Goal: Task Accomplishment & Management: Use online tool/utility

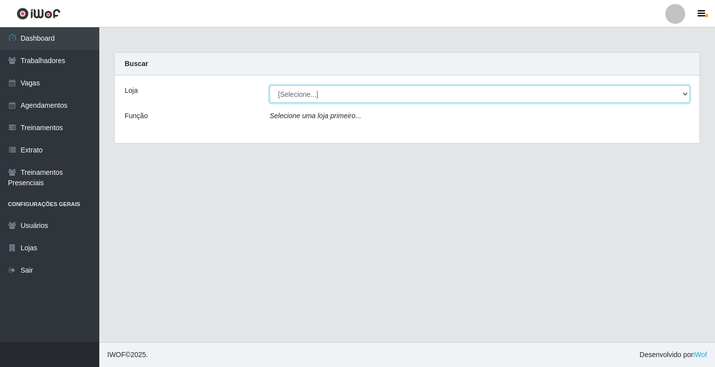
click at [310, 95] on select "[Selecione...] Edilicya Supermercado" at bounding box center [480, 93] width 420 height 17
select select "460"
click at [270, 85] on select "[Selecione...] Edilicya Supermercado" at bounding box center [480, 93] width 420 height 17
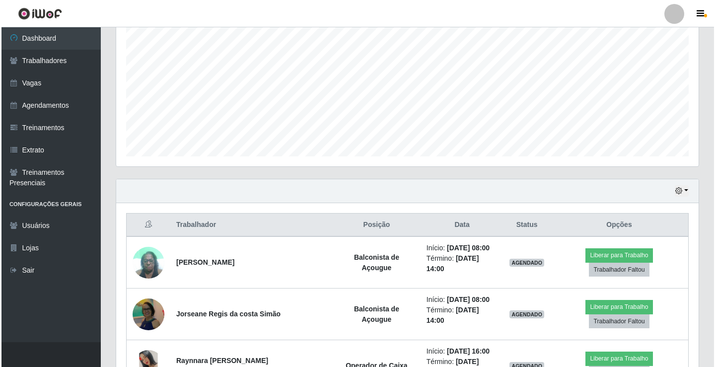
scroll to position [293, 0]
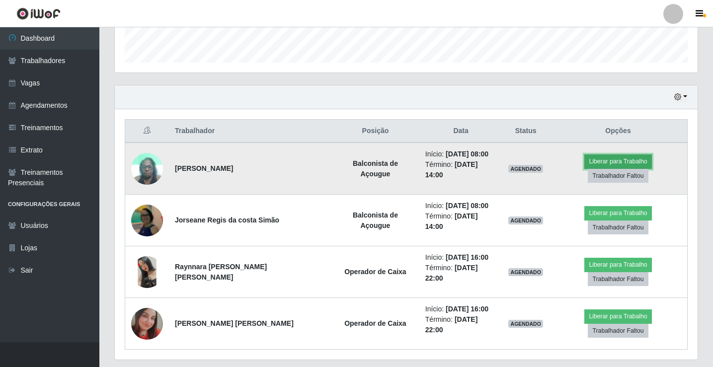
click at [584, 168] on button "Liberar para Trabalho" at bounding box center [617, 161] width 67 height 14
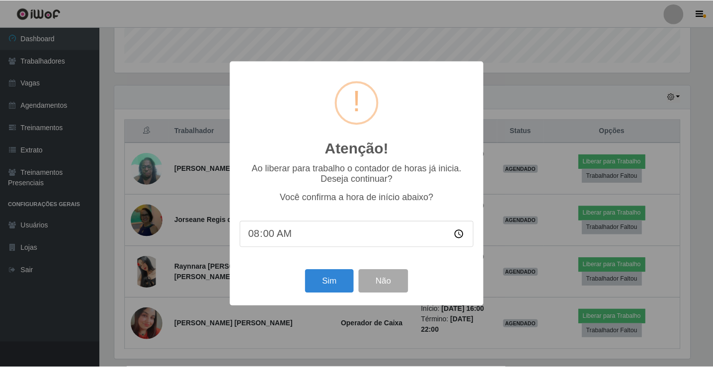
scroll to position [206, 578]
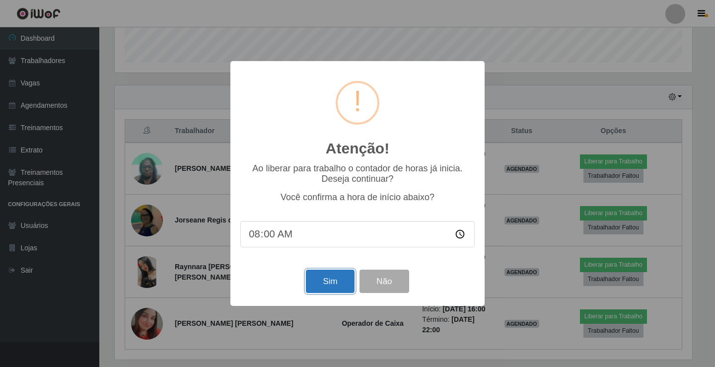
click at [337, 284] on button "Sim" at bounding box center [330, 281] width 48 height 23
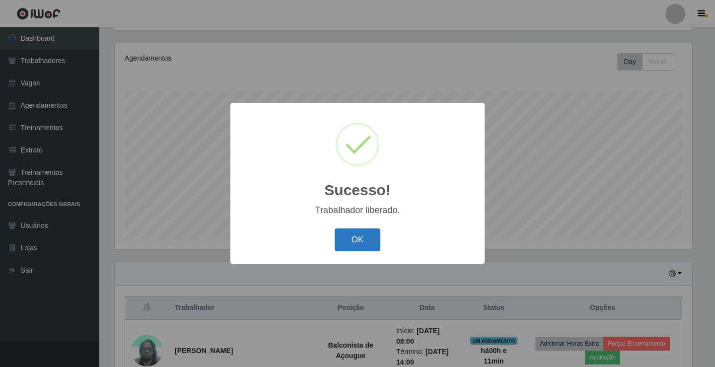
click at [373, 247] on button "OK" at bounding box center [358, 239] width 46 height 23
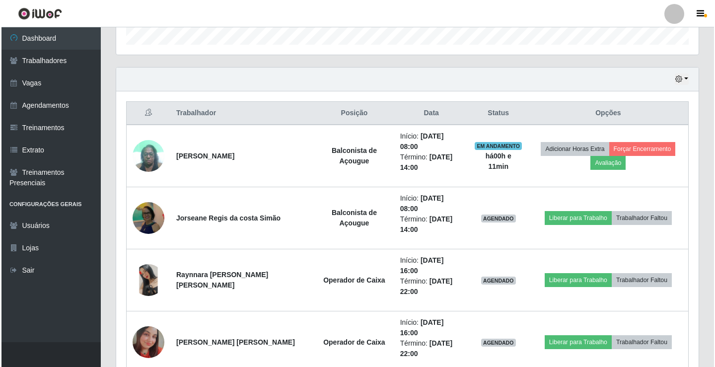
scroll to position [314, 0]
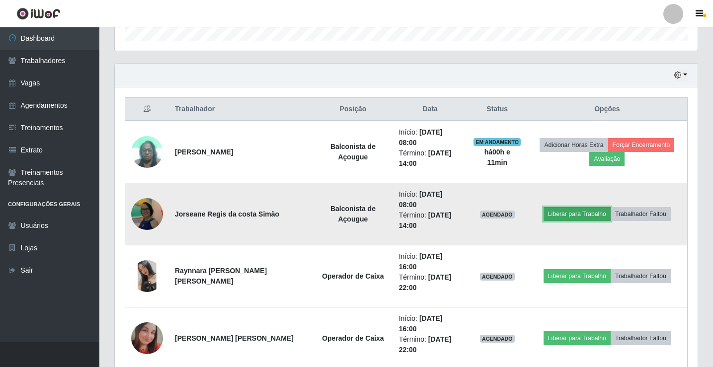
click at [567, 207] on button "Liberar para Trabalho" at bounding box center [576, 214] width 67 height 14
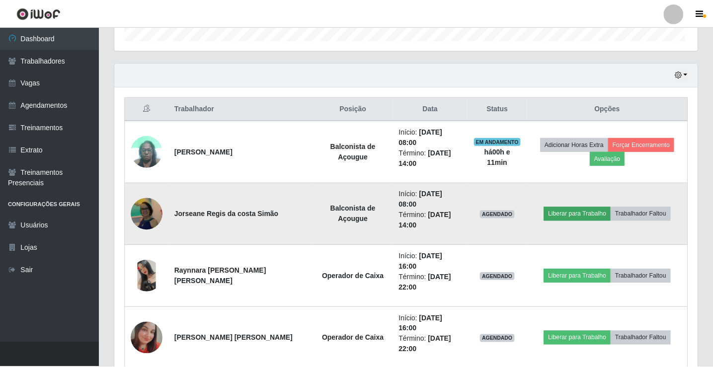
scroll to position [206, 578]
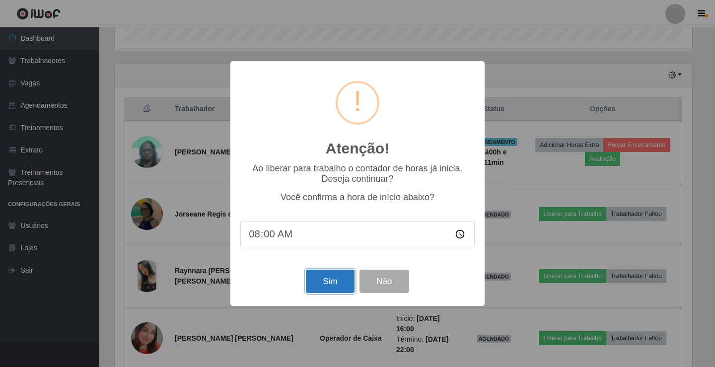
click at [323, 281] on button "Sim" at bounding box center [330, 281] width 48 height 23
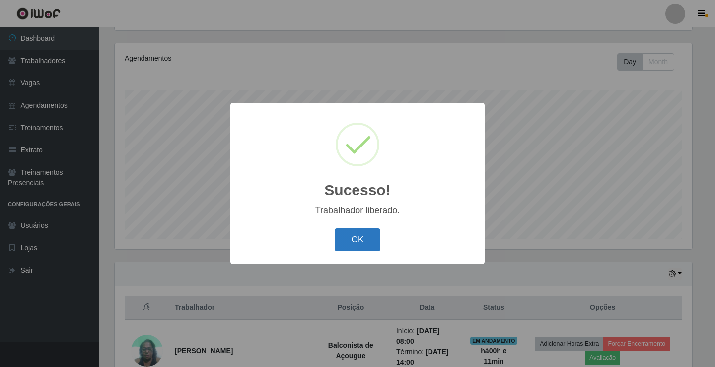
click at [349, 235] on button "OK" at bounding box center [358, 239] width 46 height 23
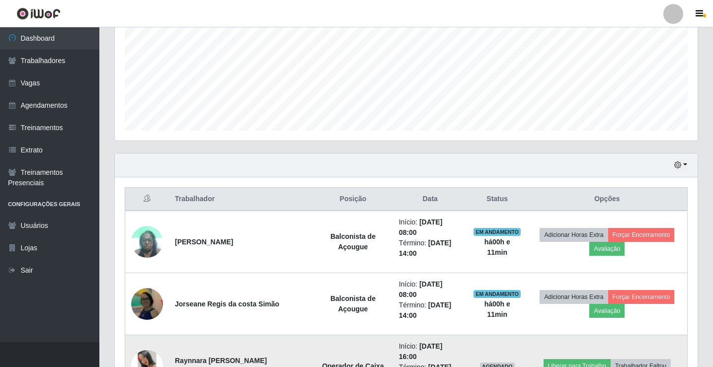
scroll to position [322, 0]
